Goal: Task Accomplishment & Management: Manage account settings

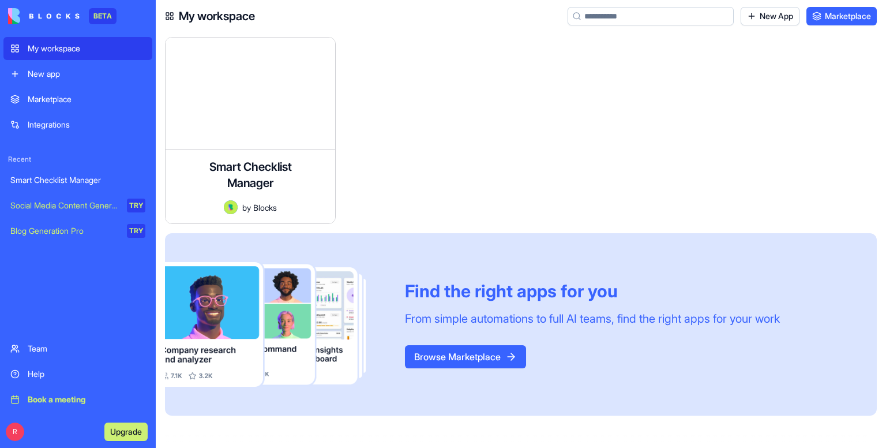
click at [91, 109] on link "Marketplace" at bounding box center [77, 99] width 149 height 23
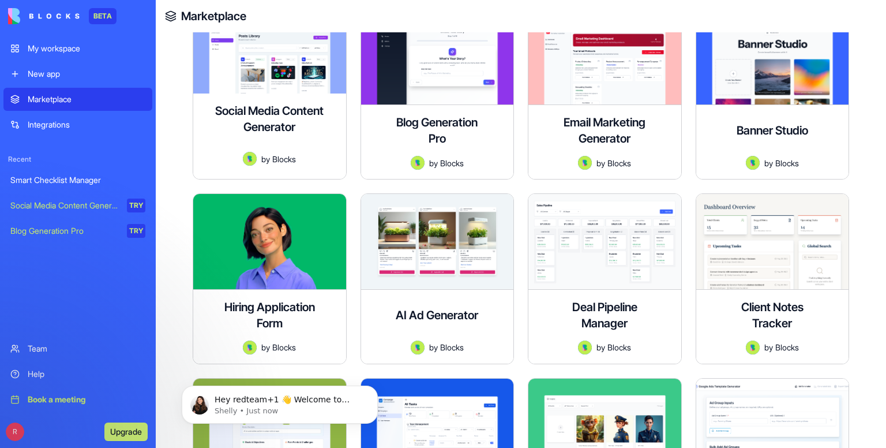
scroll to position [346, 0]
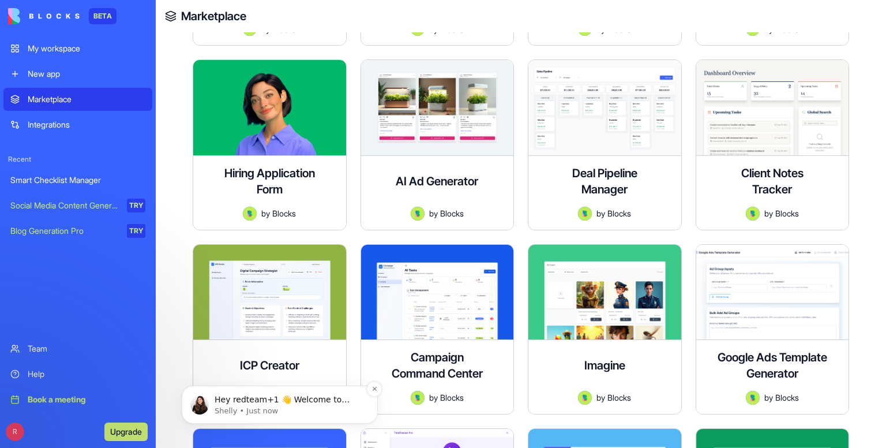
click at [235, 410] on p "Shelly • Just now" at bounding box center [289, 410] width 149 height 10
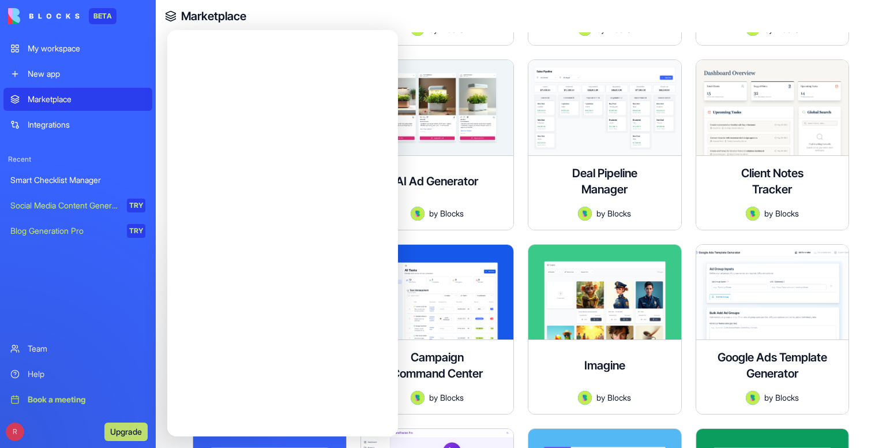
scroll to position [0, 0]
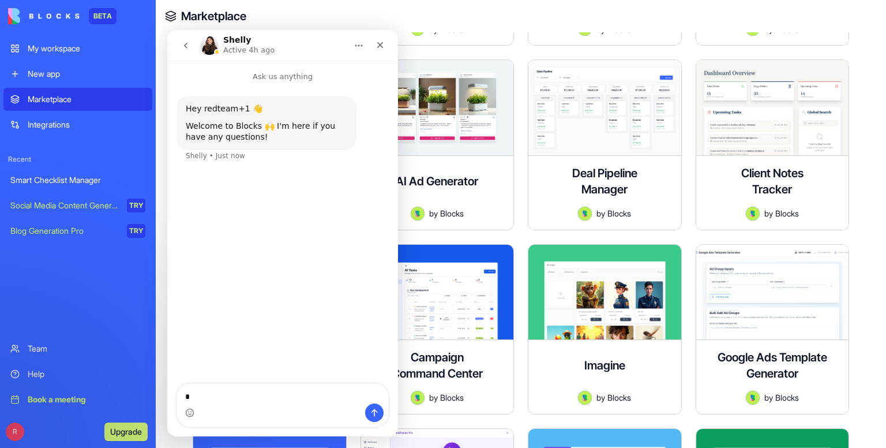
type textarea "**"
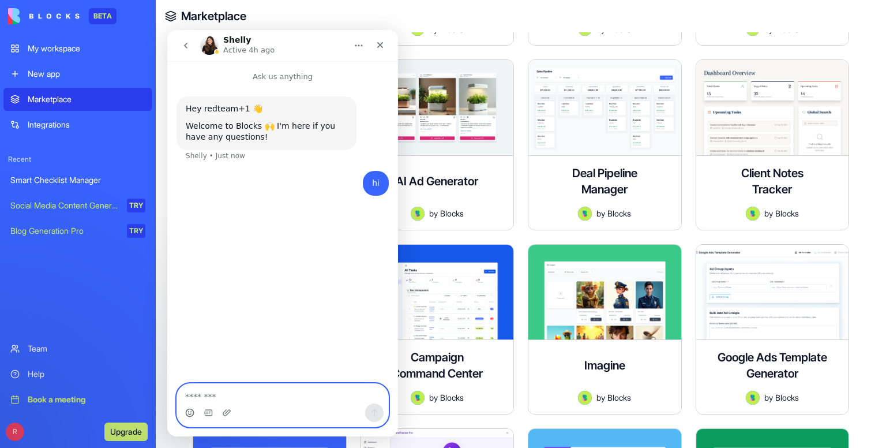
click at [191, 409] on circle "Emoji picker" at bounding box center [189, 411] width 7 height 7
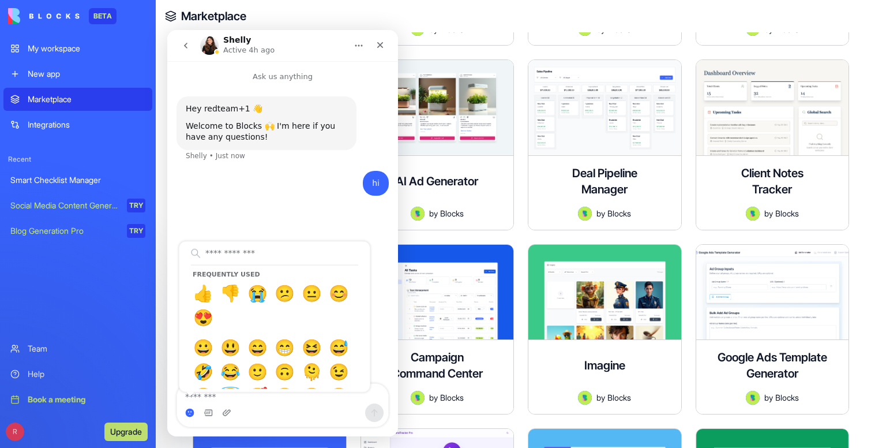
click at [27, 367] on link "Help" at bounding box center [77, 373] width 149 height 23
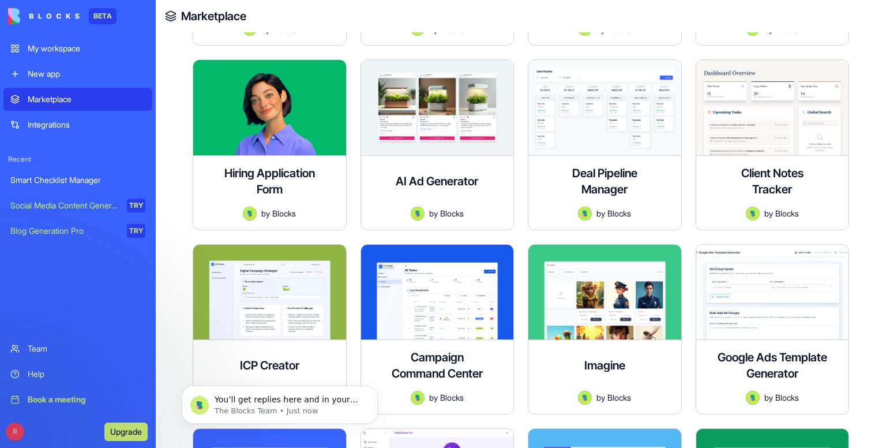
click at [55, 114] on link "Integrations" at bounding box center [77, 124] width 149 height 23
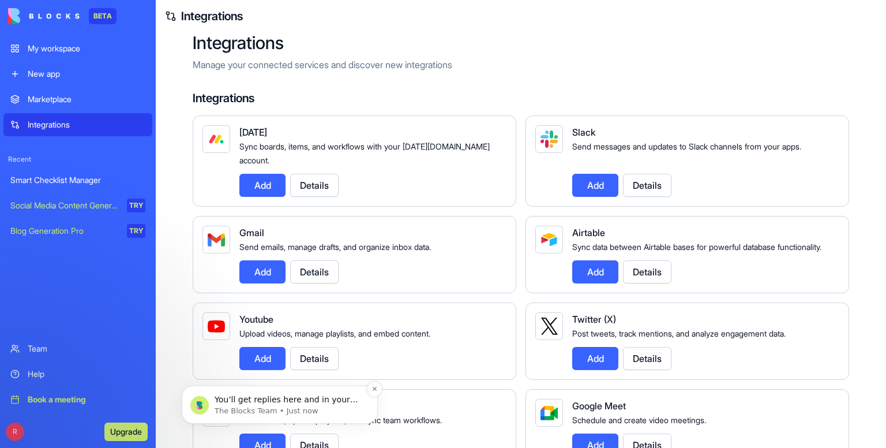
click at [284, 405] on p "The Blocks Team • Just now" at bounding box center [289, 410] width 149 height 10
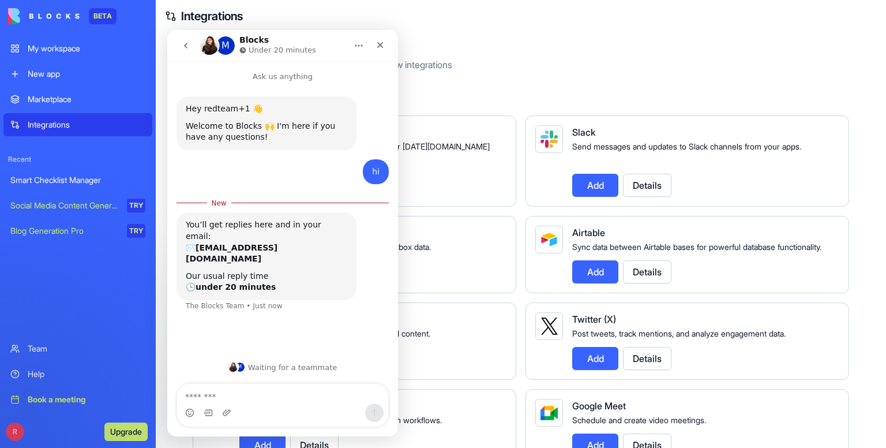
click at [81, 175] on div "Smart Checklist Manager" at bounding box center [77, 180] width 135 height 12
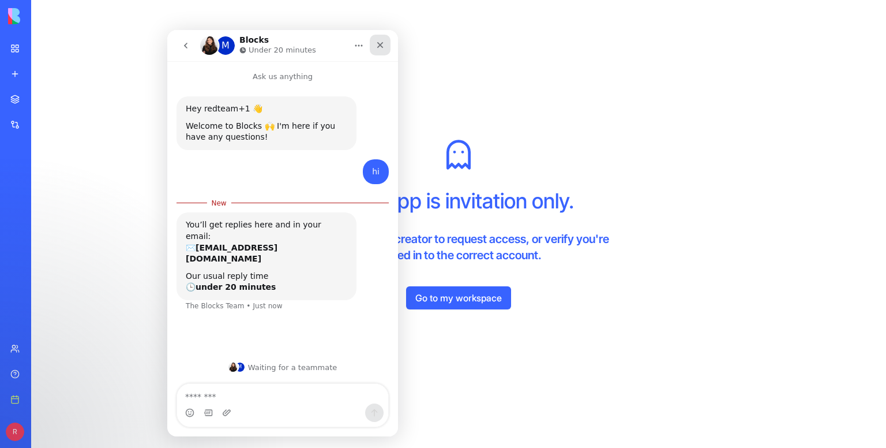
click at [381, 42] on icon "Close" at bounding box center [379, 44] width 9 height 9
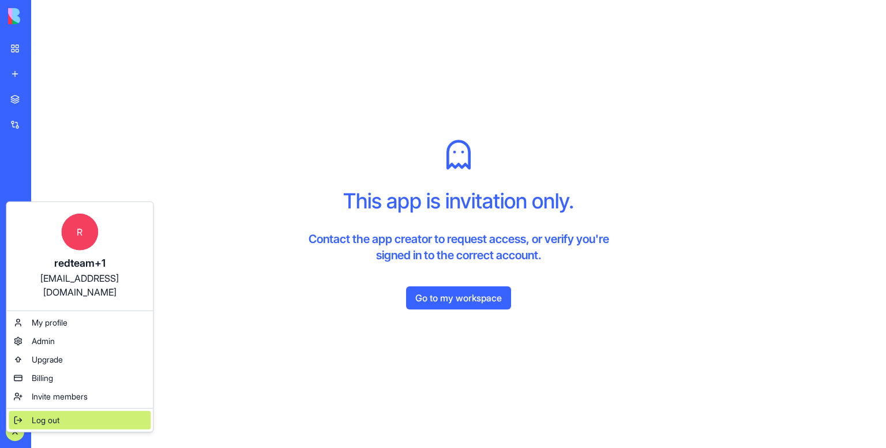
click at [43, 414] on span "Log out" at bounding box center [46, 420] width 28 height 12
